Goal: Task Accomplishment & Management: Use online tool/utility

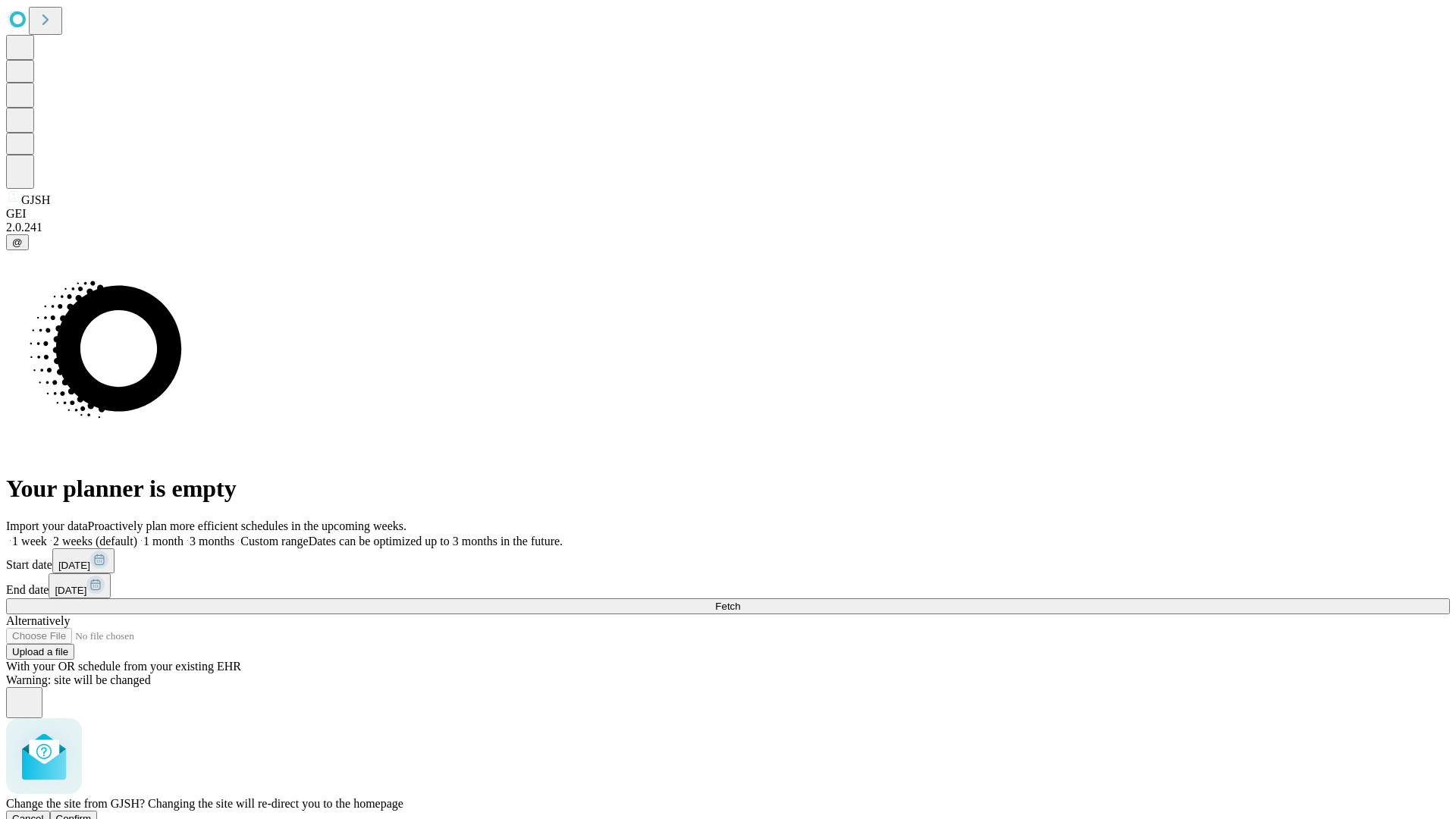
click at [92, 813] on span "Confirm" at bounding box center [74, 818] width 36 height 11
click at [137, 535] on label "2 weeks (default)" at bounding box center [92, 541] width 90 height 13
click at [740, 601] on span "Fetch" at bounding box center [727, 606] width 25 height 11
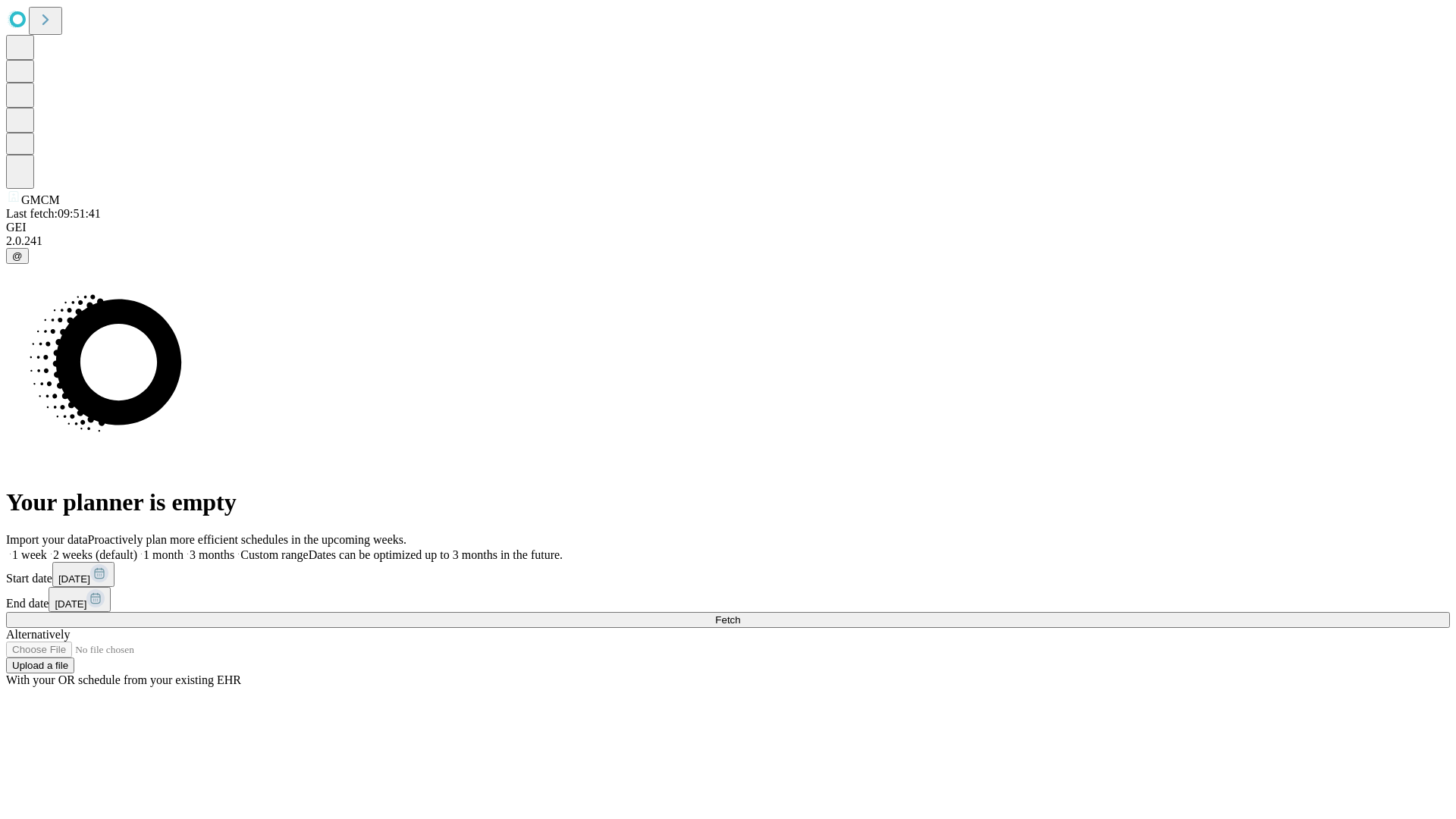
click at [137, 548] on label "2 weeks (default)" at bounding box center [92, 555] width 90 height 13
click at [740, 614] on span "Fetch" at bounding box center [727, 620] width 25 height 11
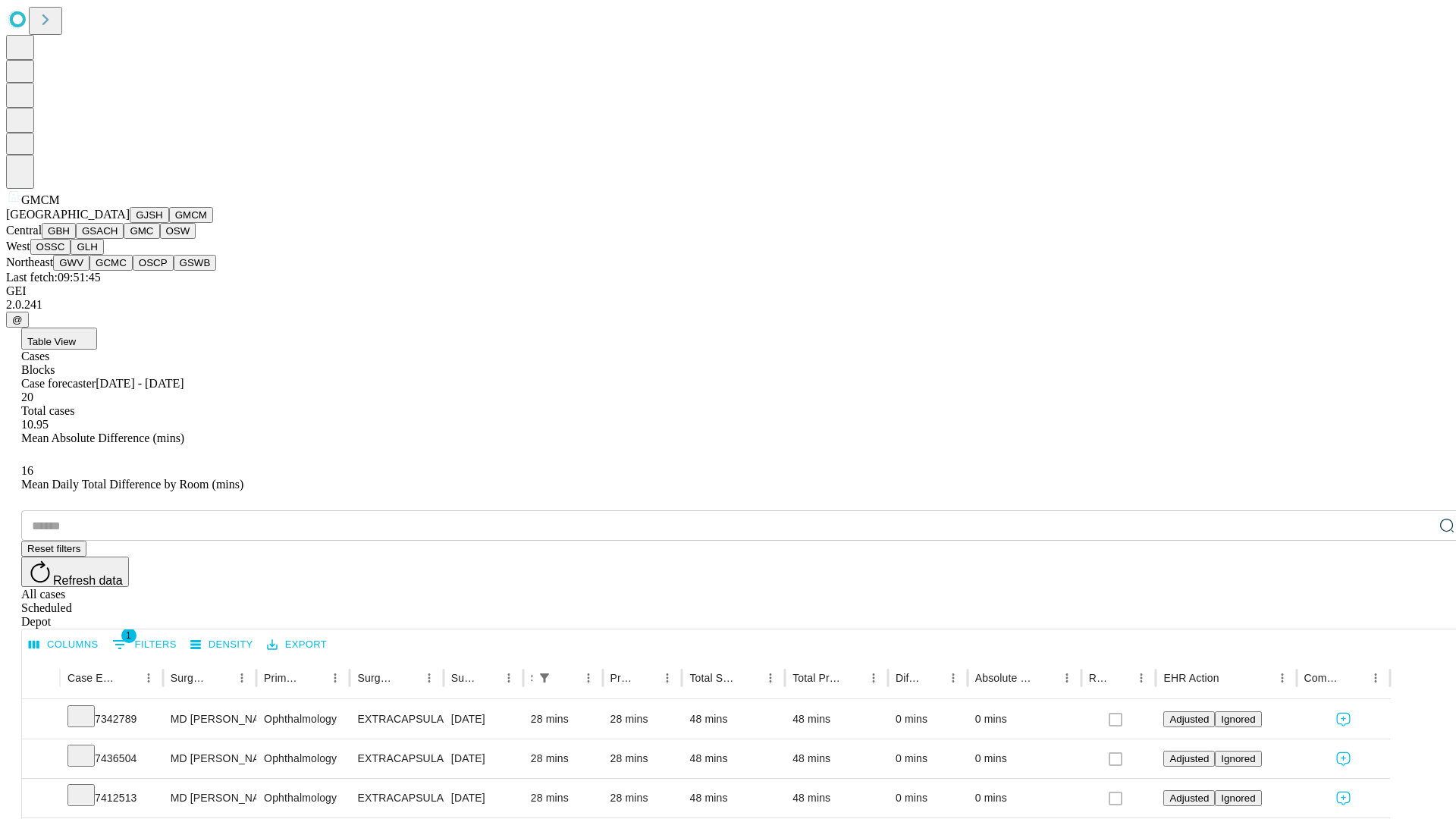
click at [76, 239] on button "GBH" at bounding box center [58, 231] width 34 height 16
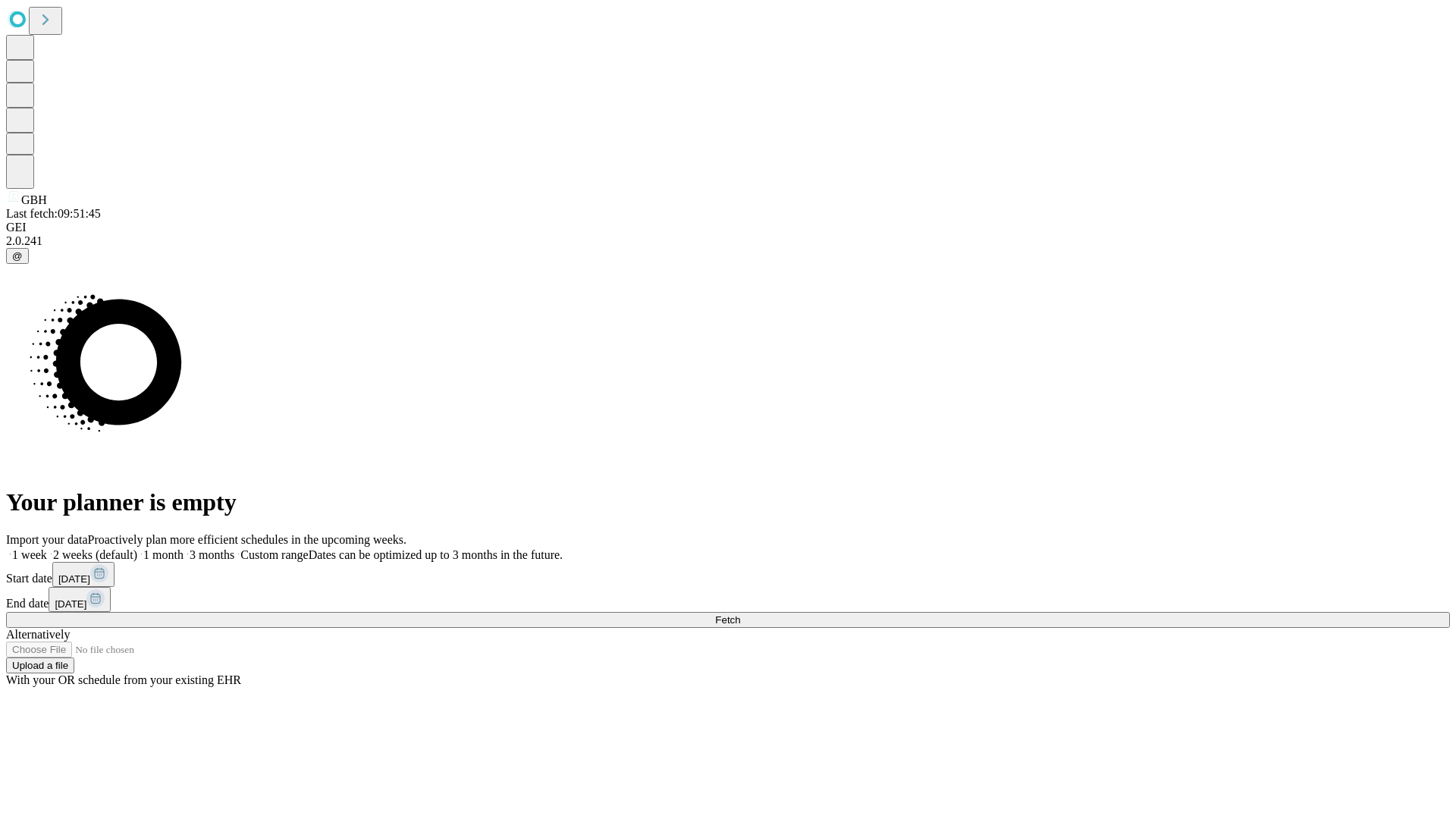
click at [137, 548] on label "2 weeks (default)" at bounding box center [92, 555] width 90 height 13
click at [740, 614] on span "Fetch" at bounding box center [727, 620] width 25 height 11
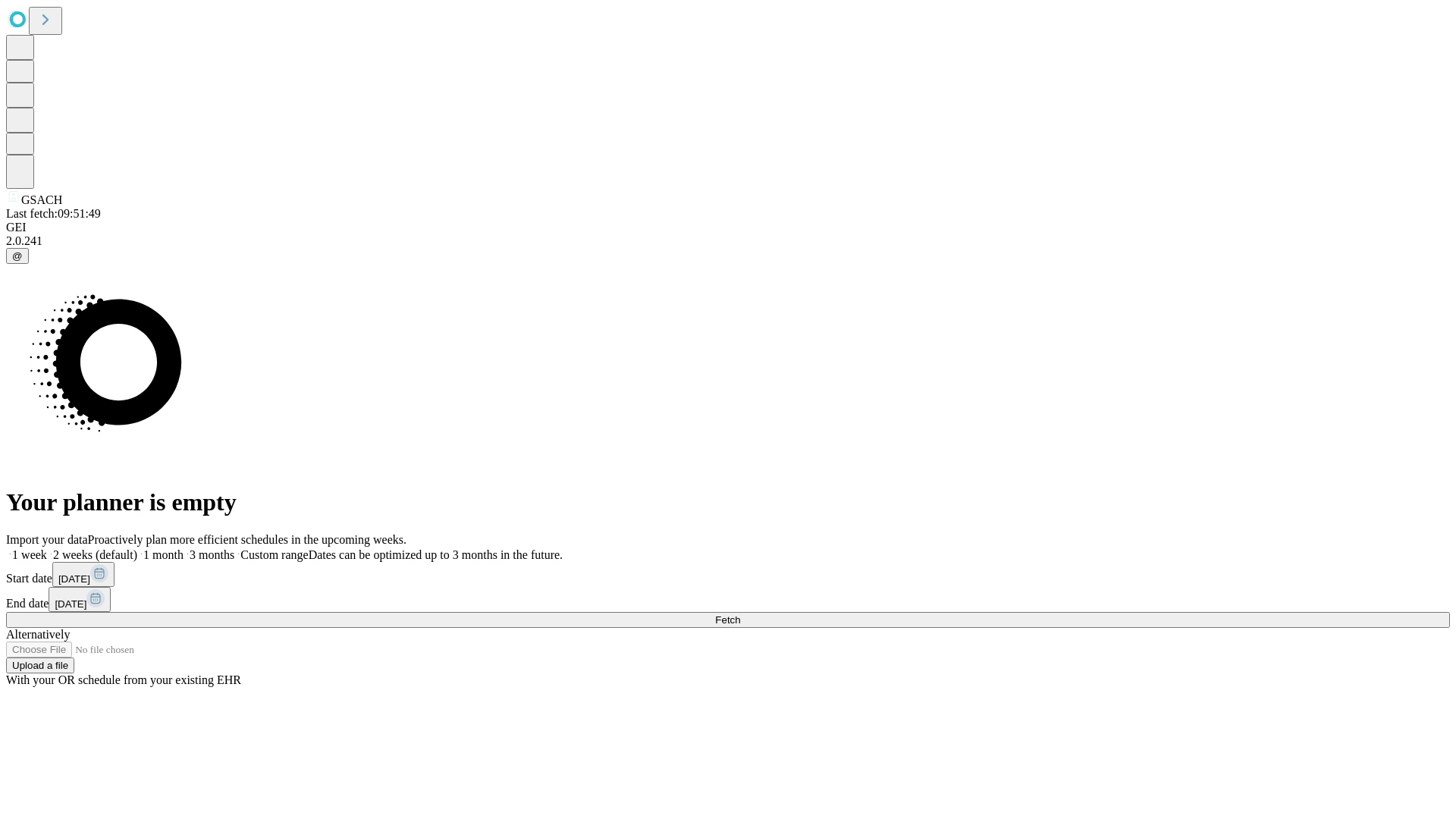
click at [137, 548] on label "2 weeks (default)" at bounding box center [92, 555] width 90 height 13
click at [740, 614] on span "Fetch" at bounding box center [727, 620] width 25 height 11
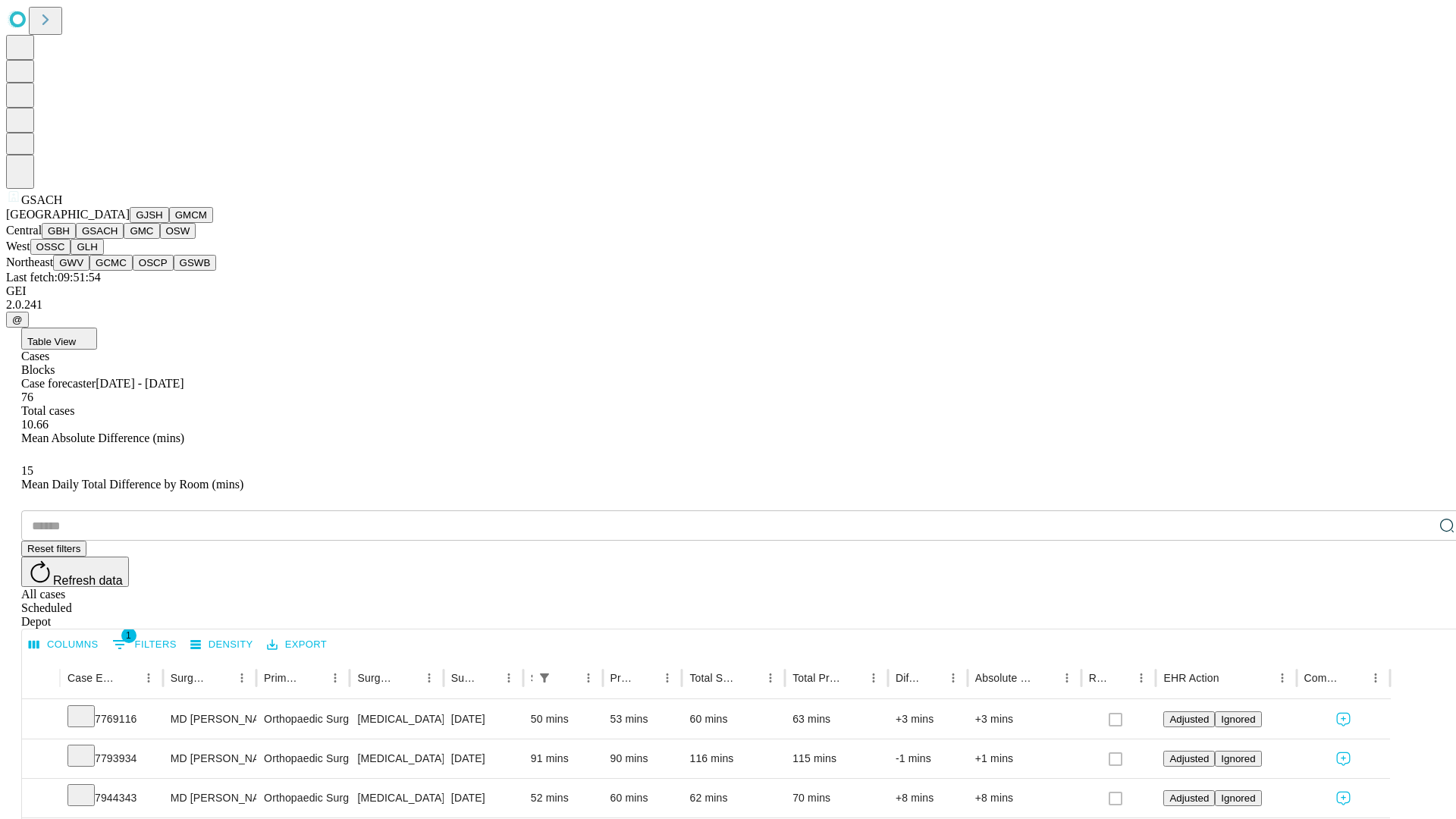
click at [124, 239] on button "GMC" at bounding box center [141, 231] width 36 height 16
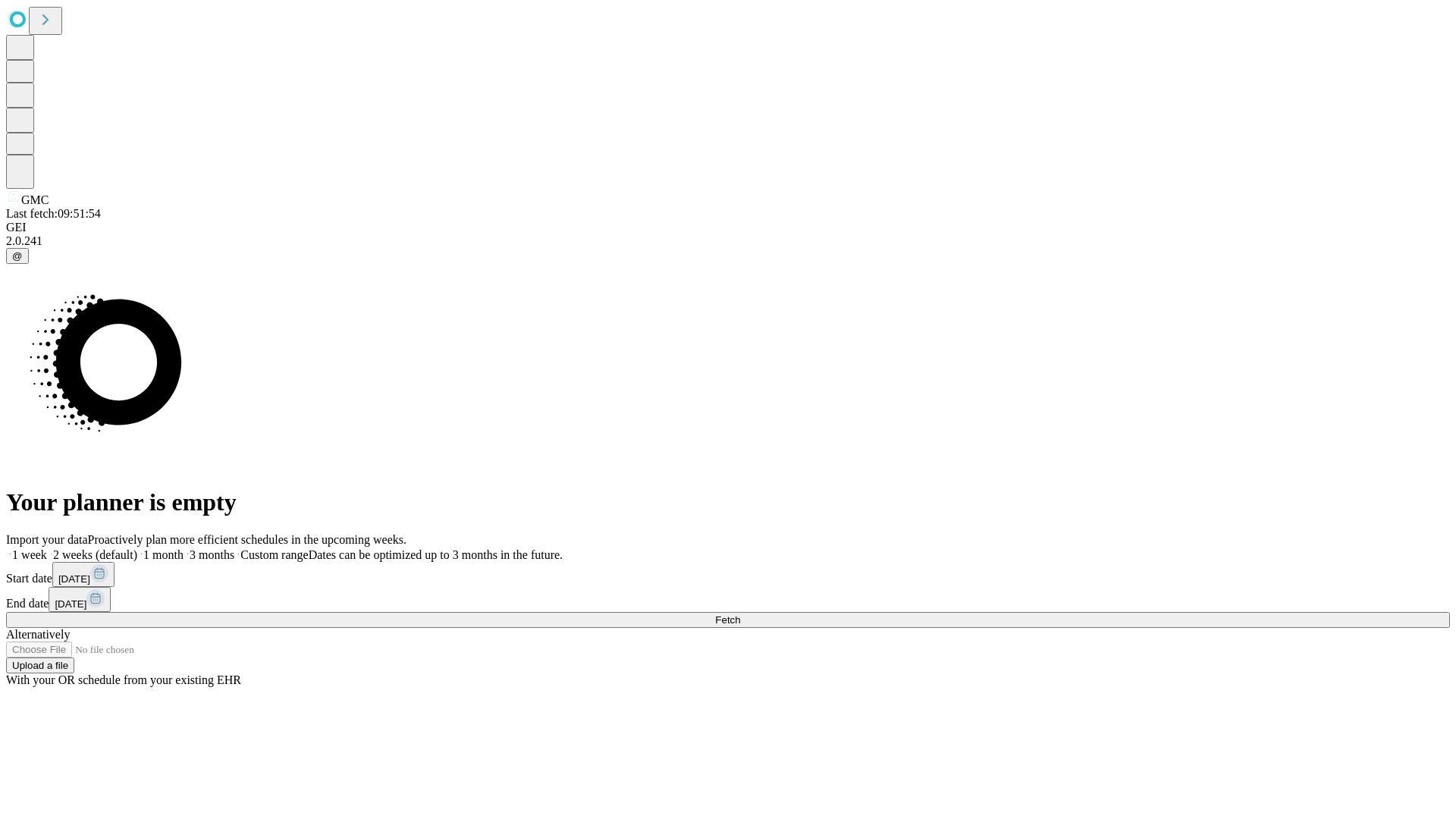
click at [740, 614] on span "Fetch" at bounding box center [727, 620] width 25 height 11
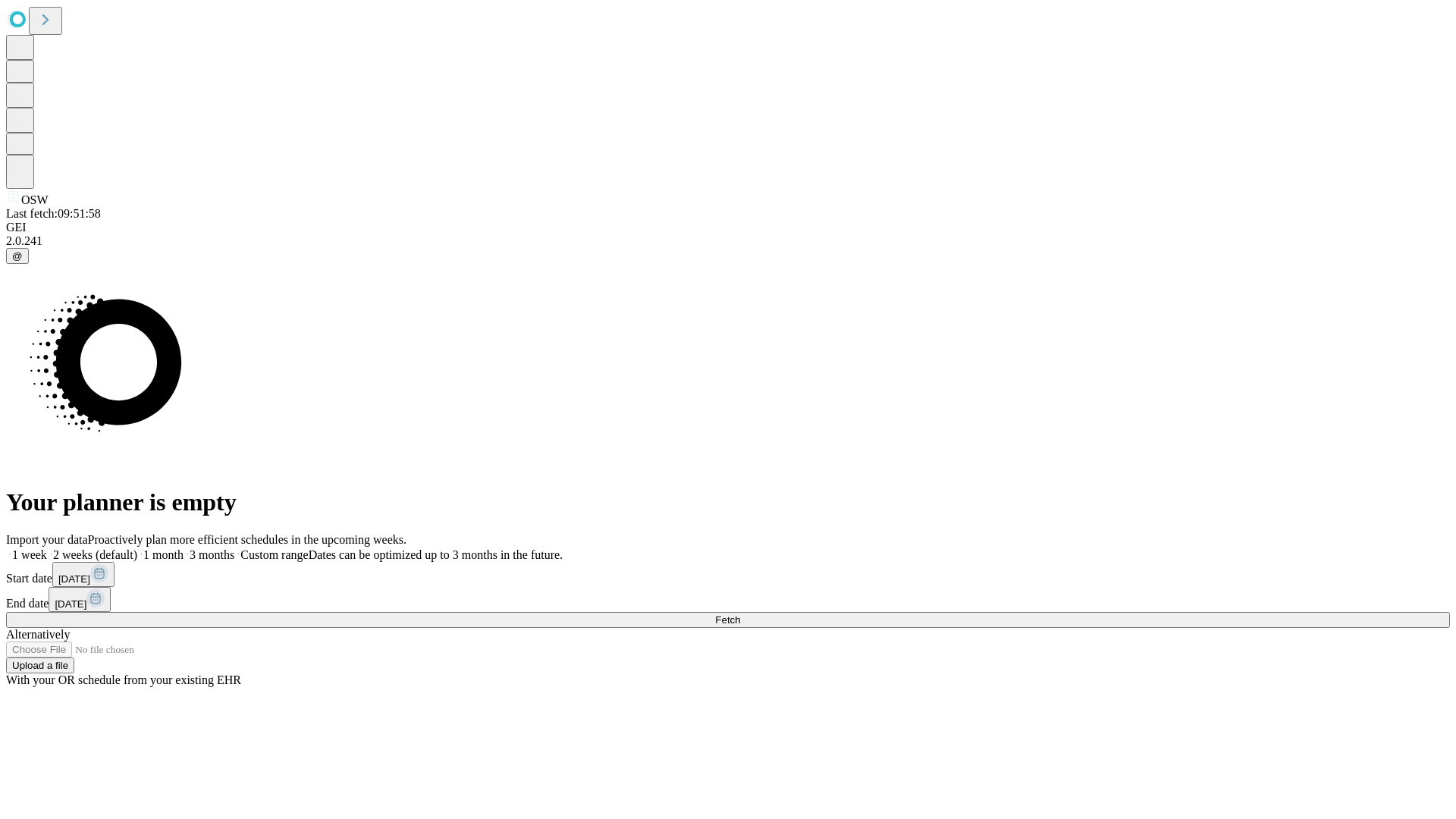
click at [137, 548] on label "2 weeks (default)" at bounding box center [92, 555] width 90 height 13
click at [740, 614] on span "Fetch" at bounding box center [727, 620] width 25 height 11
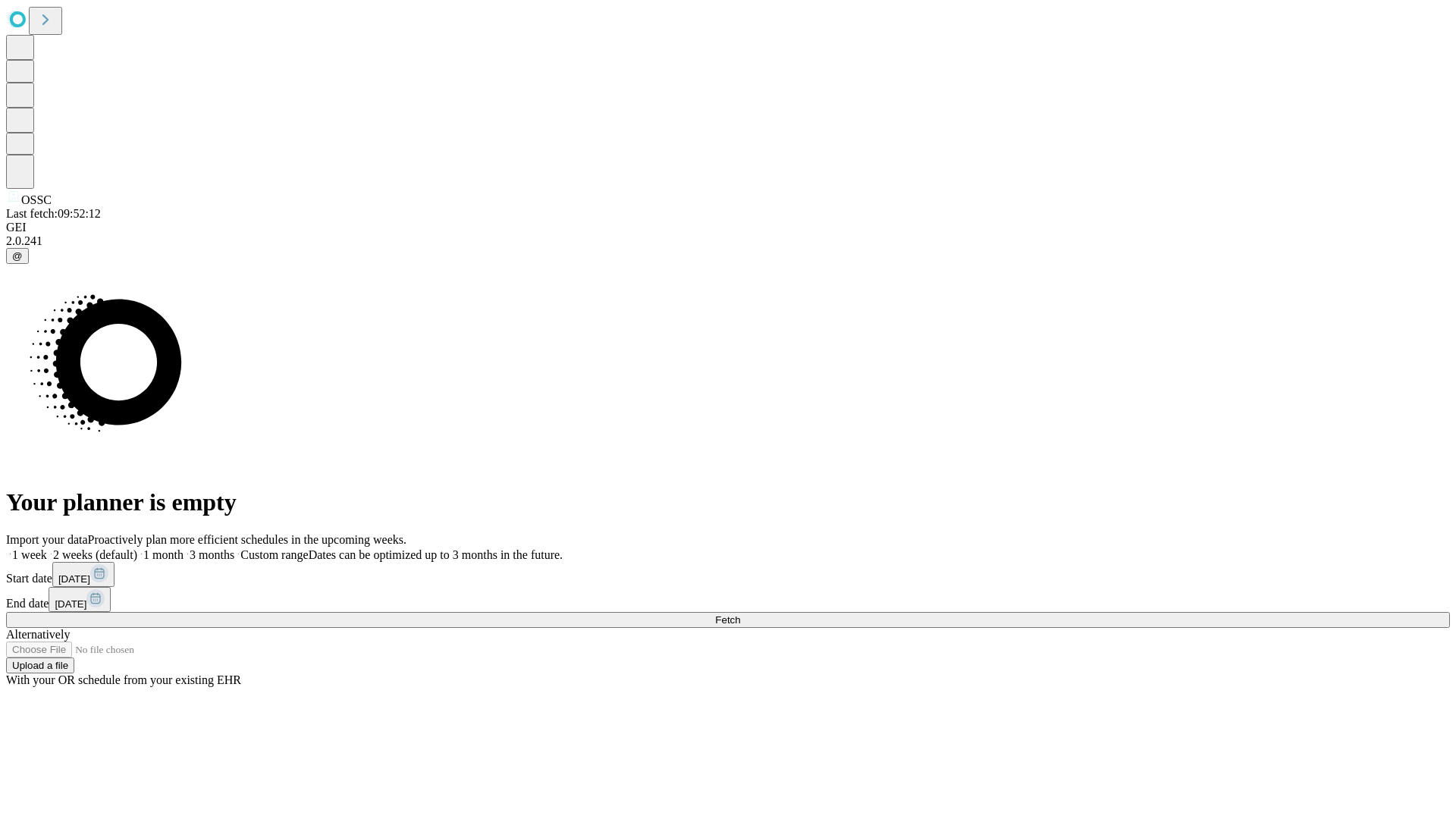
click at [137, 548] on label "2 weeks (default)" at bounding box center [92, 555] width 90 height 13
click at [740, 614] on span "Fetch" at bounding box center [727, 620] width 25 height 11
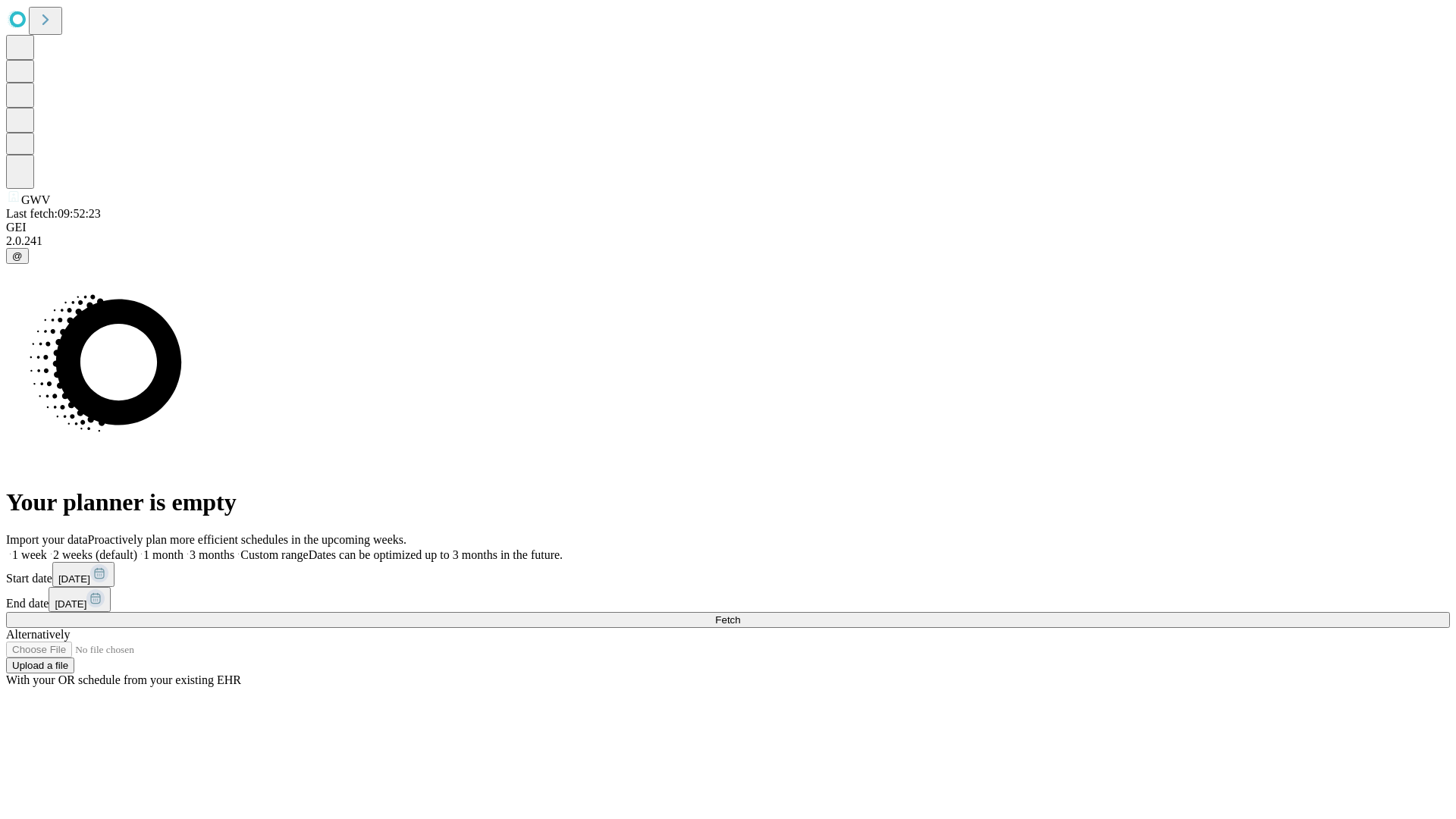
click at [137, 548] on label "2 weeks (default)" at bounding box center [92, 555] width 90 height 13
click at [740, 614] on span "Fetch" at bounding box center [727, 620] width 25 height 11
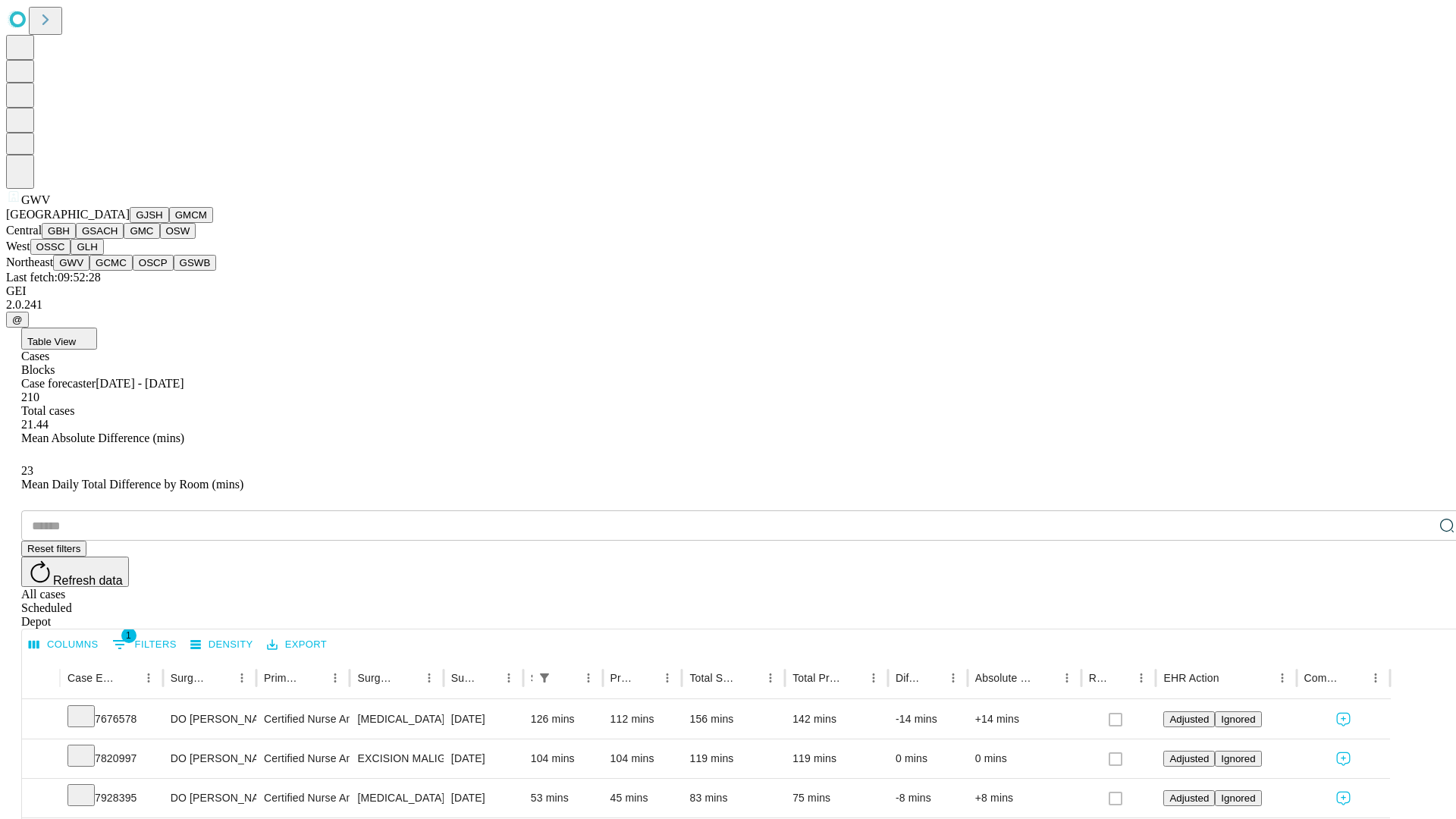
click at [117, 271] on button "GCMC" at bounding box center [111, 263] width 43 height 16
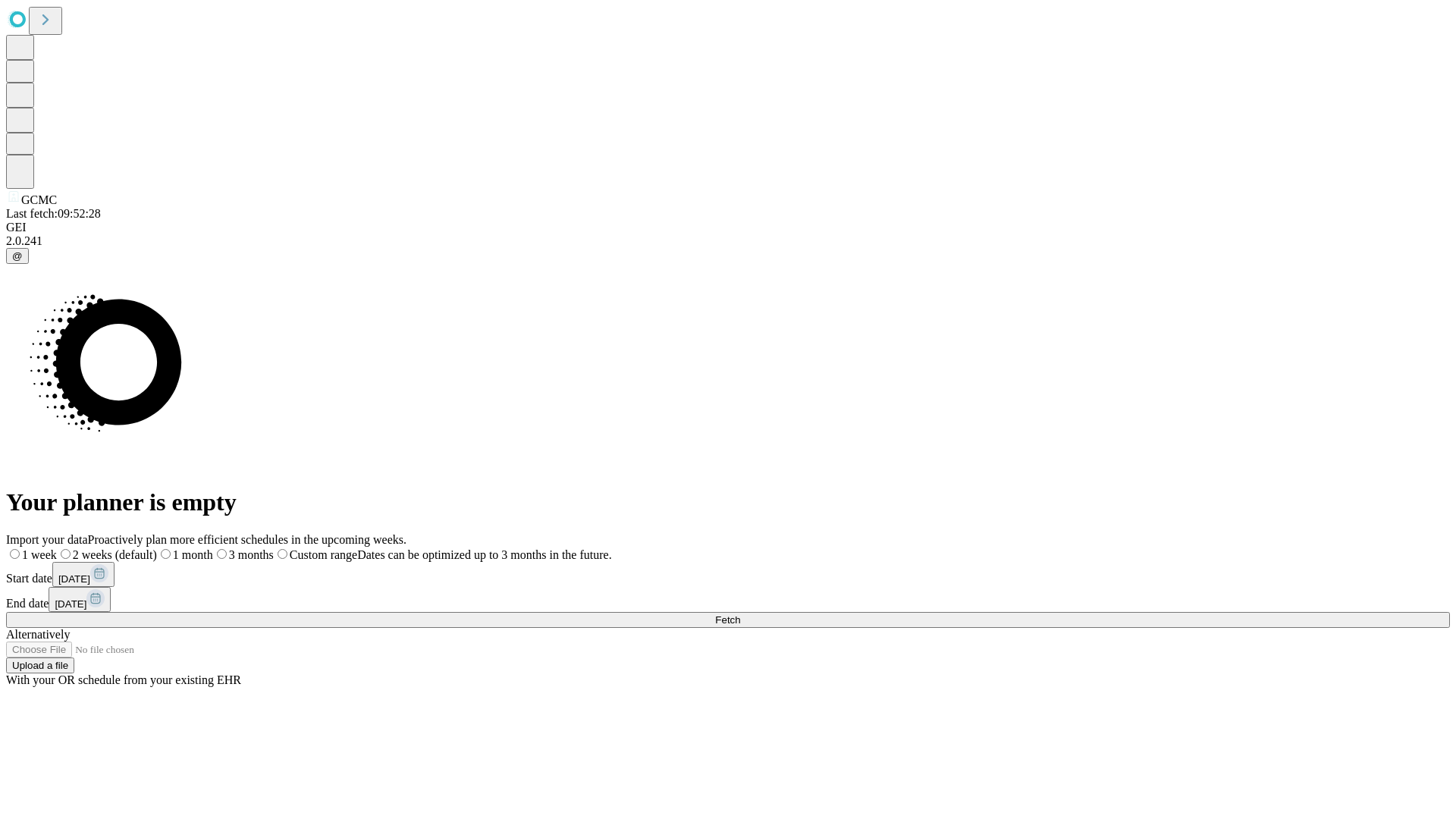
click at [157, 548] on label "2 weeks (default)" at bounding box center [106, 555] width 100 height 13
click at [740, 614] on span "Fetch" at bounding box center [727, 620] width 25 height 11
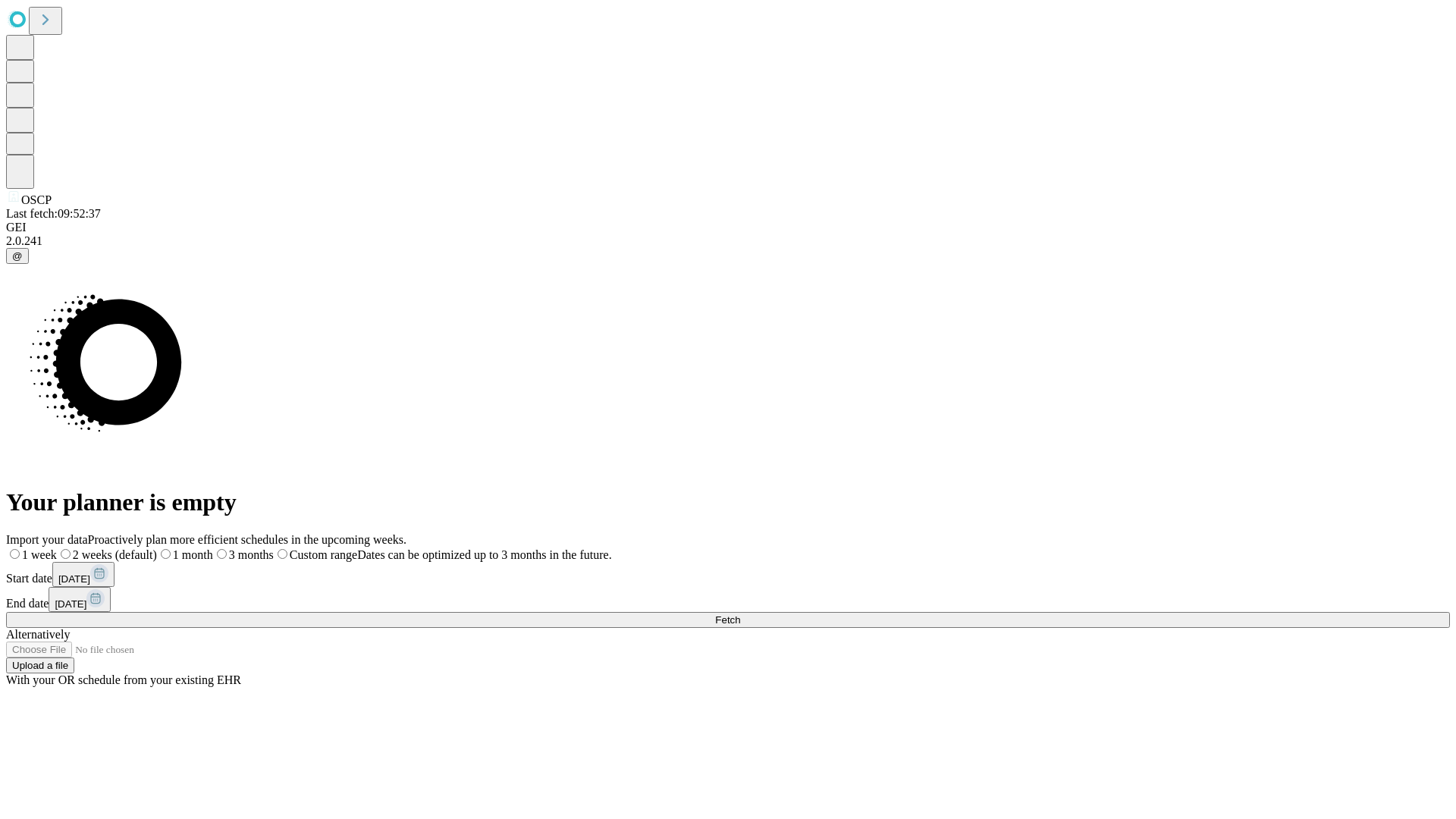
click at [157, 548] on label "2 weeks (default)" at bounding box center [106, 555] width 100 height 13
click at [740, 614] on span "Fetch" at bounding box center [727, 620] width 25 height 11
